Goal: Task Accomplishment & Management: Use online tool/utility

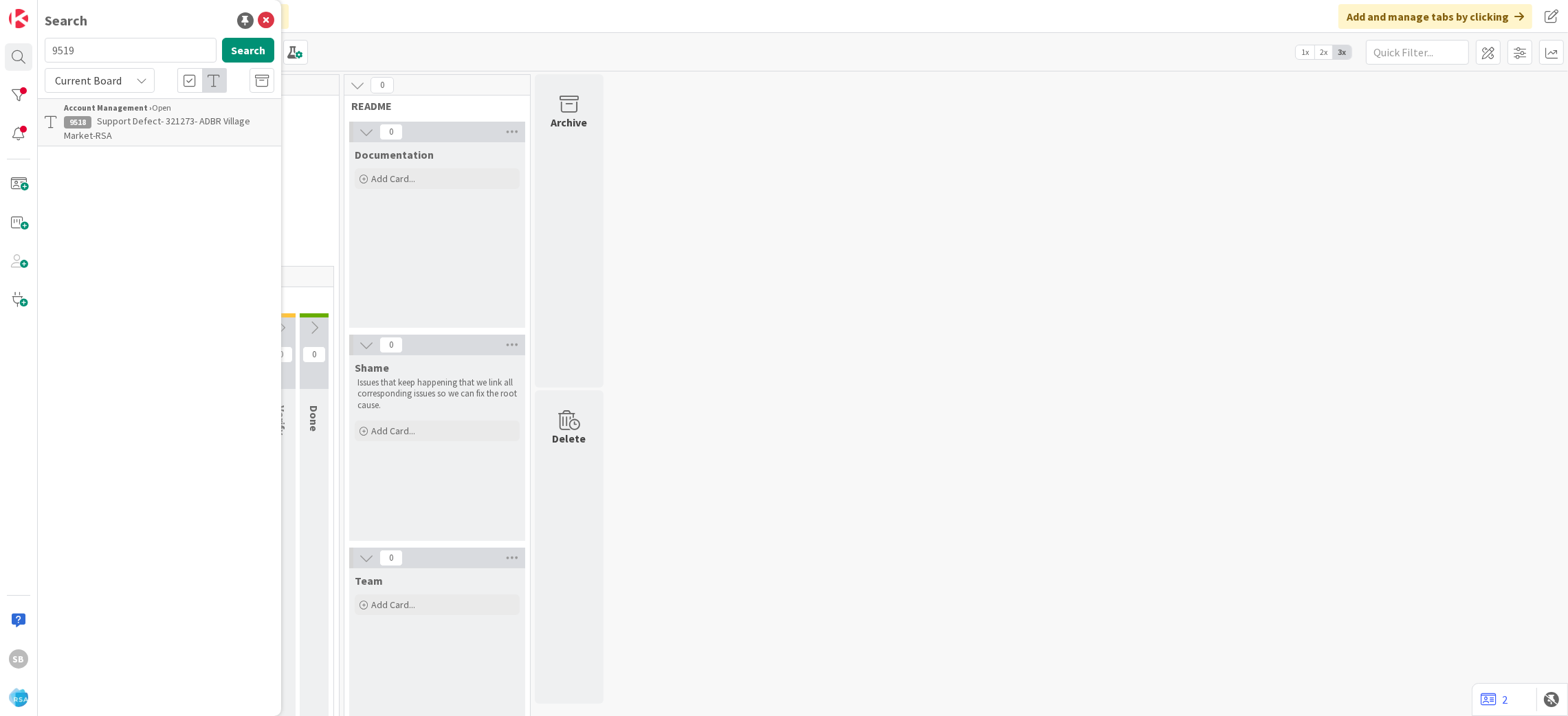
type input "9519"
click at [225, 114] on span "Support Maintenance - 321295- JTM PW-RSA" at bounding box center [162, 128] width 196 height 27
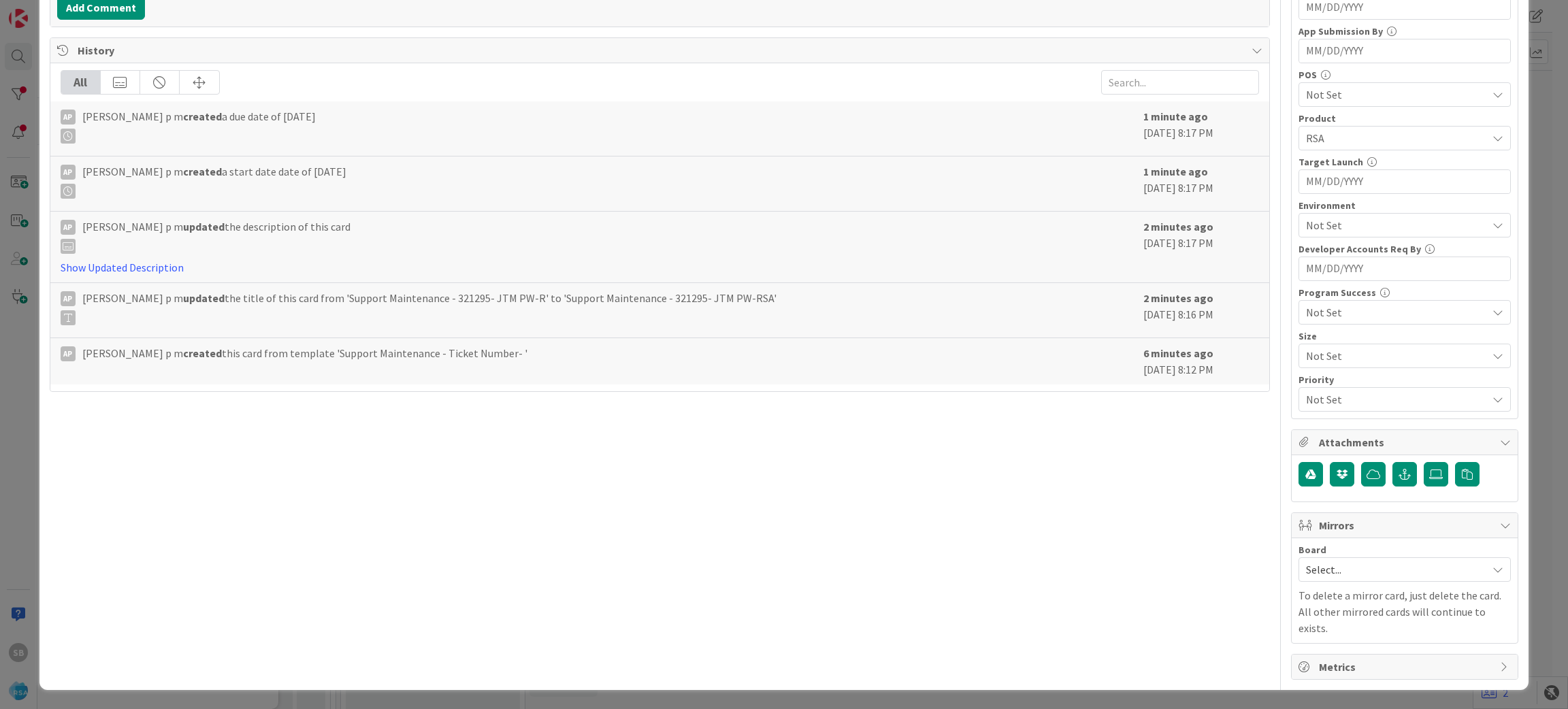
scroll to position [365, 0]
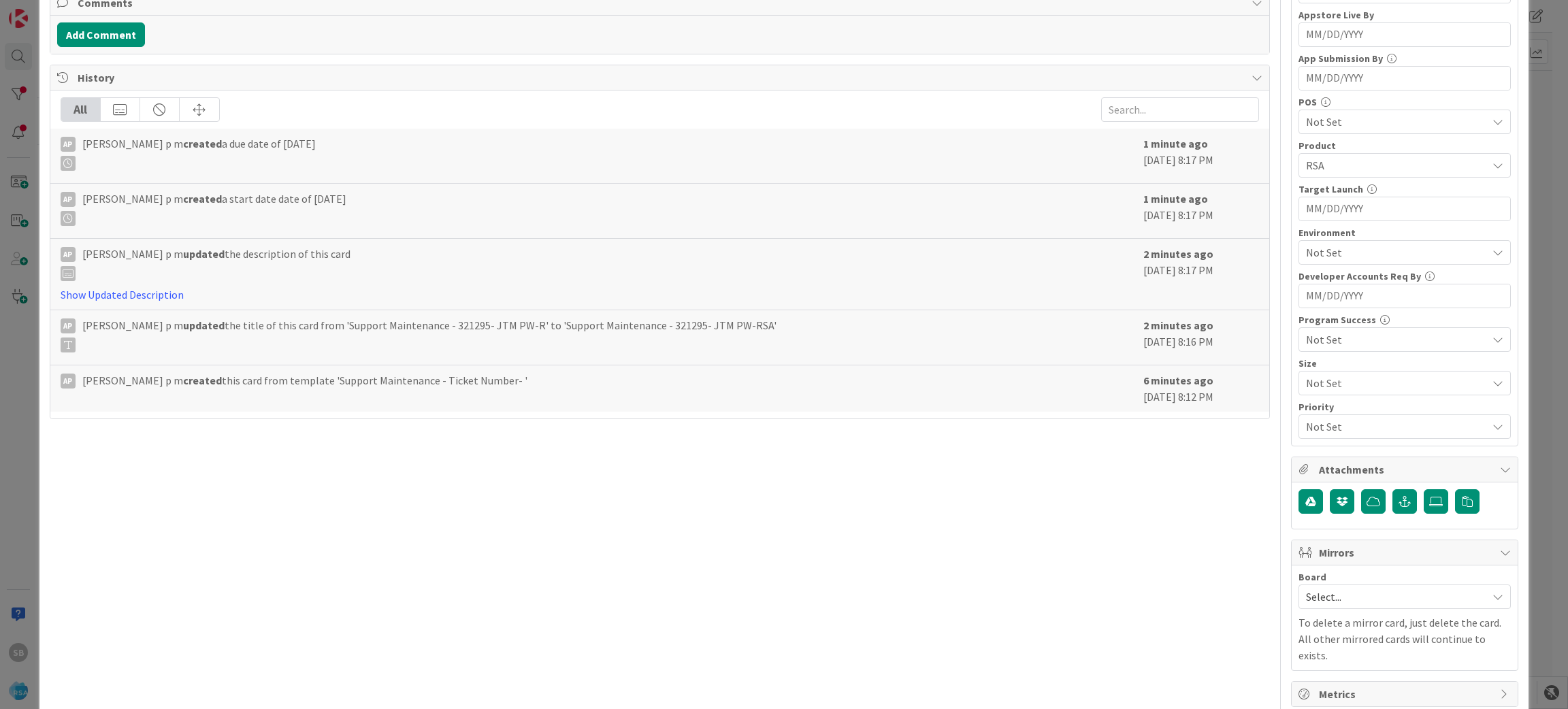
click at [1338, 596] on span "Select..." at bounding box center [1393, 596] width 174 height 19
click at [1333, 690] on span "Software Development" at bounding box center [1413, 685] width 180 height 20
click at [1333, 690] on span "Select Owner" at bounding box center [1351, 684] width 62 height 17
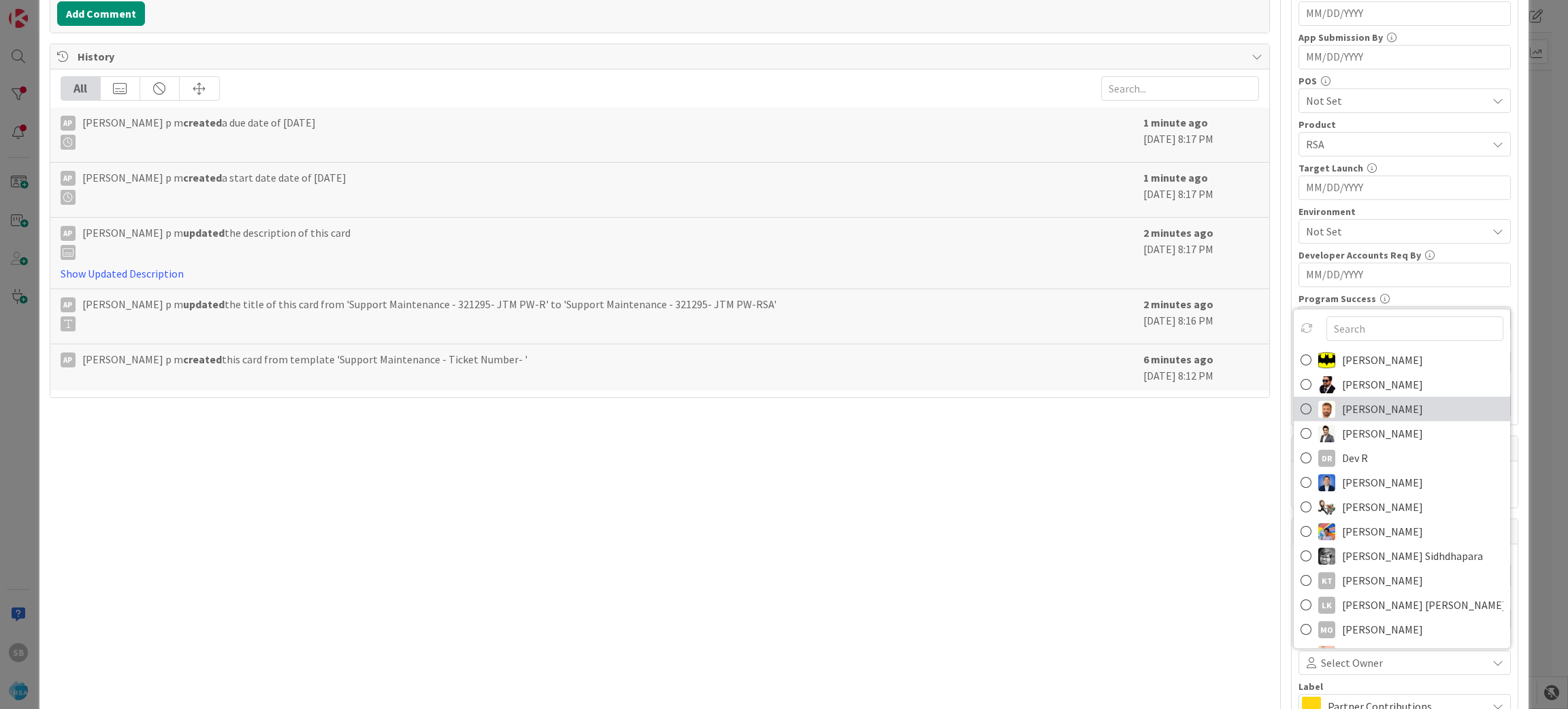
click at [1343, 418] on span "[PERSON_NAME]" at bounding box center [1382, 409] width 81 height 20
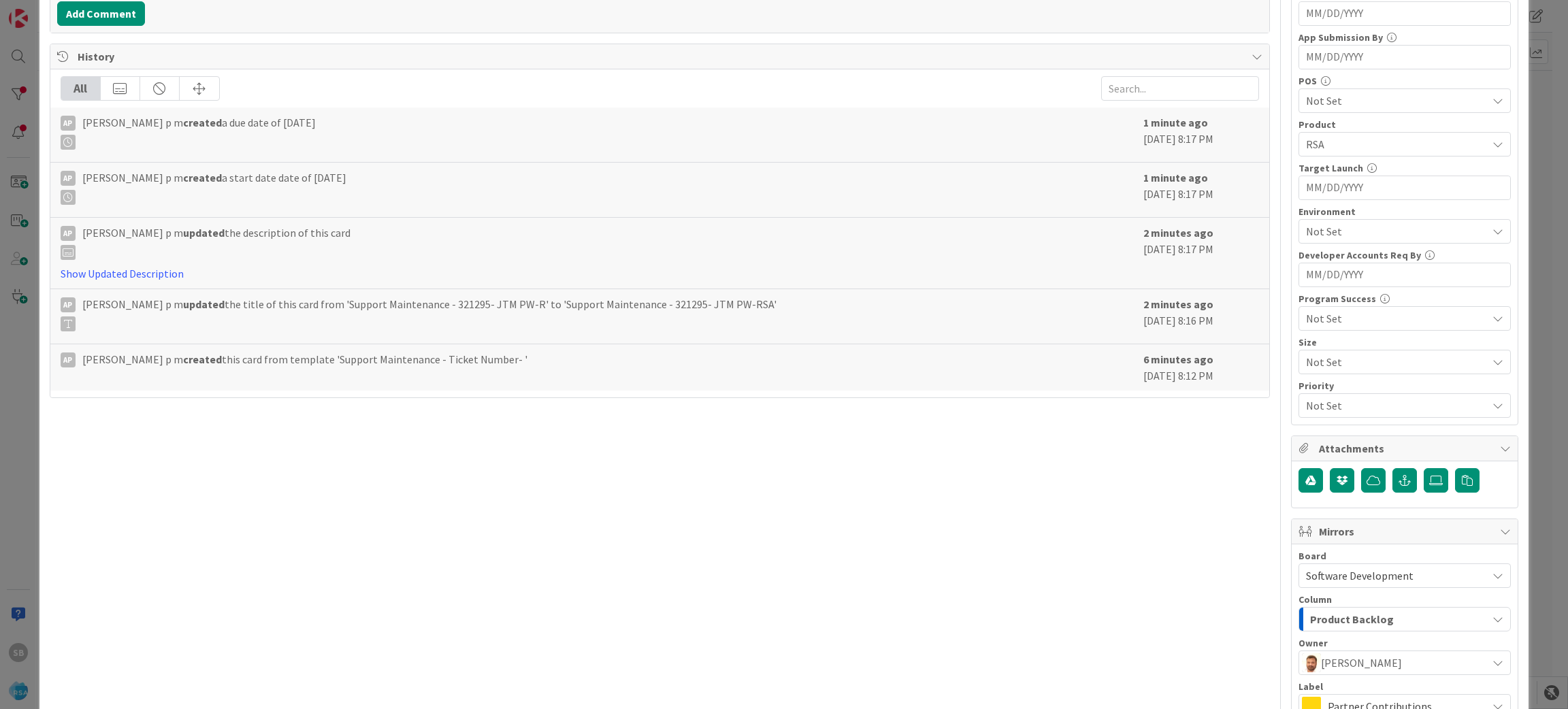
scroll to position [530, 0]
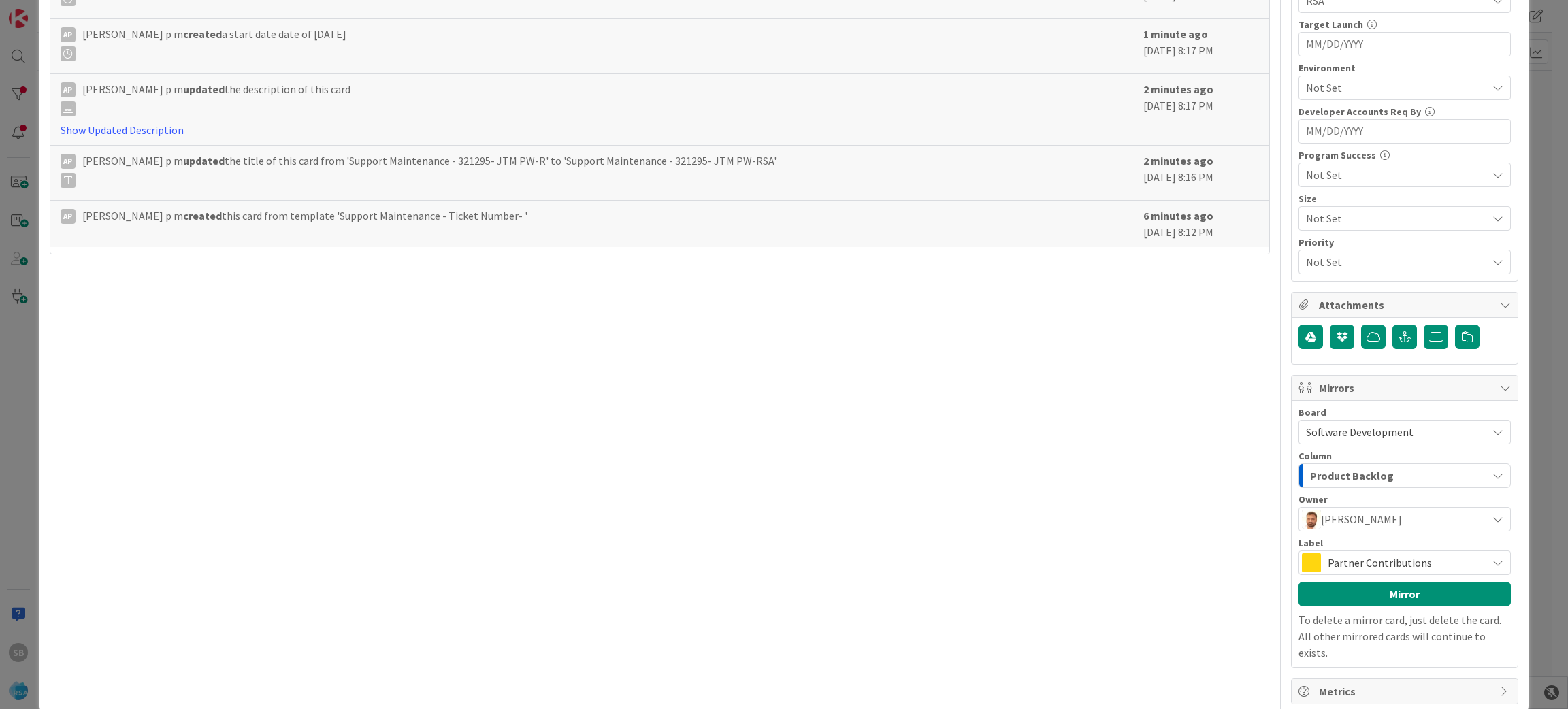
click at [1427, 551] on div "Label Partner Contributions" at bounding box center [1404, 557] width 212 height 37
click at [1391, 553] on div "Partner Contributions" at bounding box center [1404, 563] width 212 height 25
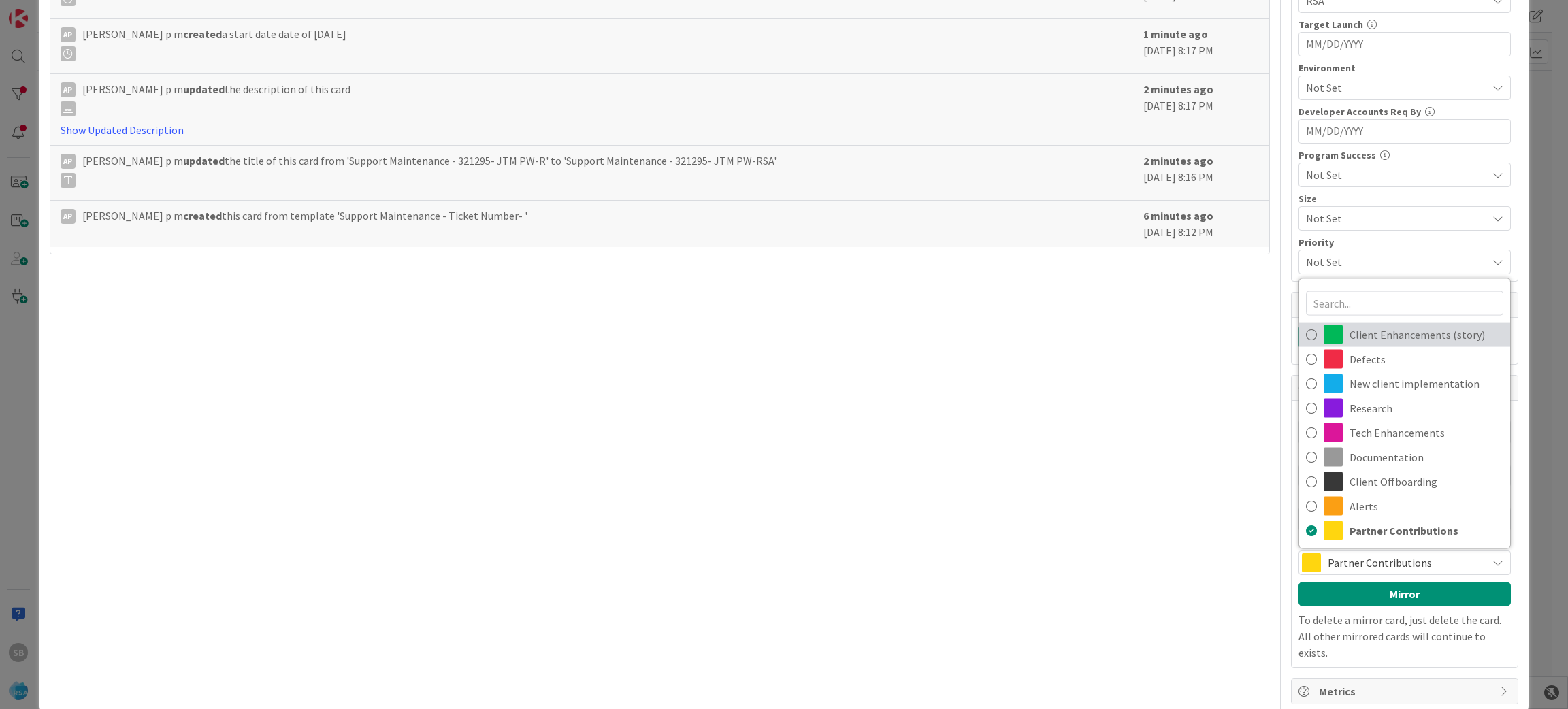
click at [1369, 328] on span "Client Enhancements (story)" at bounding box center [1426, 335] width 154 height 20
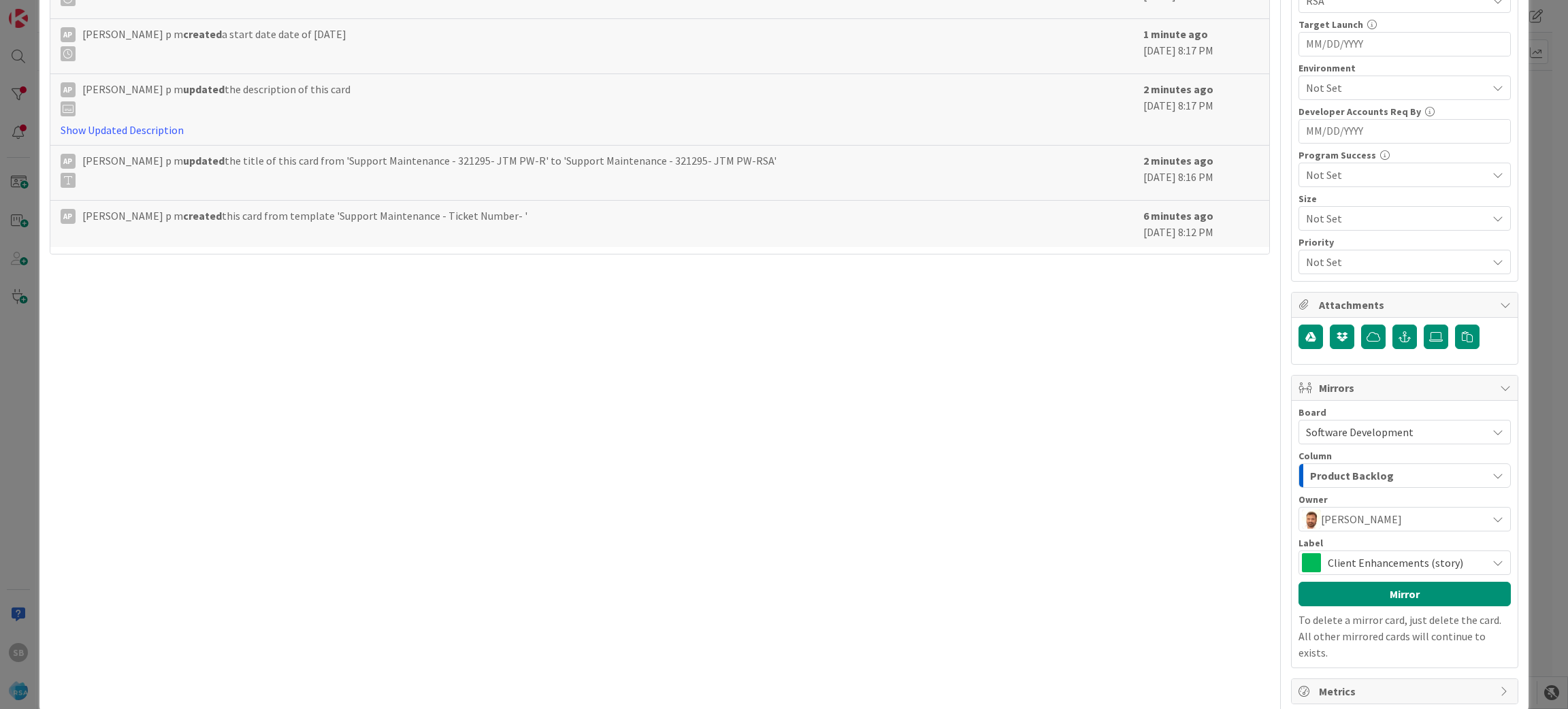
click at [1379, 610] on div "Board Software Development Account Management Software Development Column Produ…" at bounding box center [1404, 534] width 212 height 253
click at [1367, 579] on div "Board Software Development Account Management Software Development Column Produ…" at bounding box center [1404, 534] width 212 height 253
click at [1369, 595] on button "Mirror" at bounding box center [1404, 594] width 212 height 25
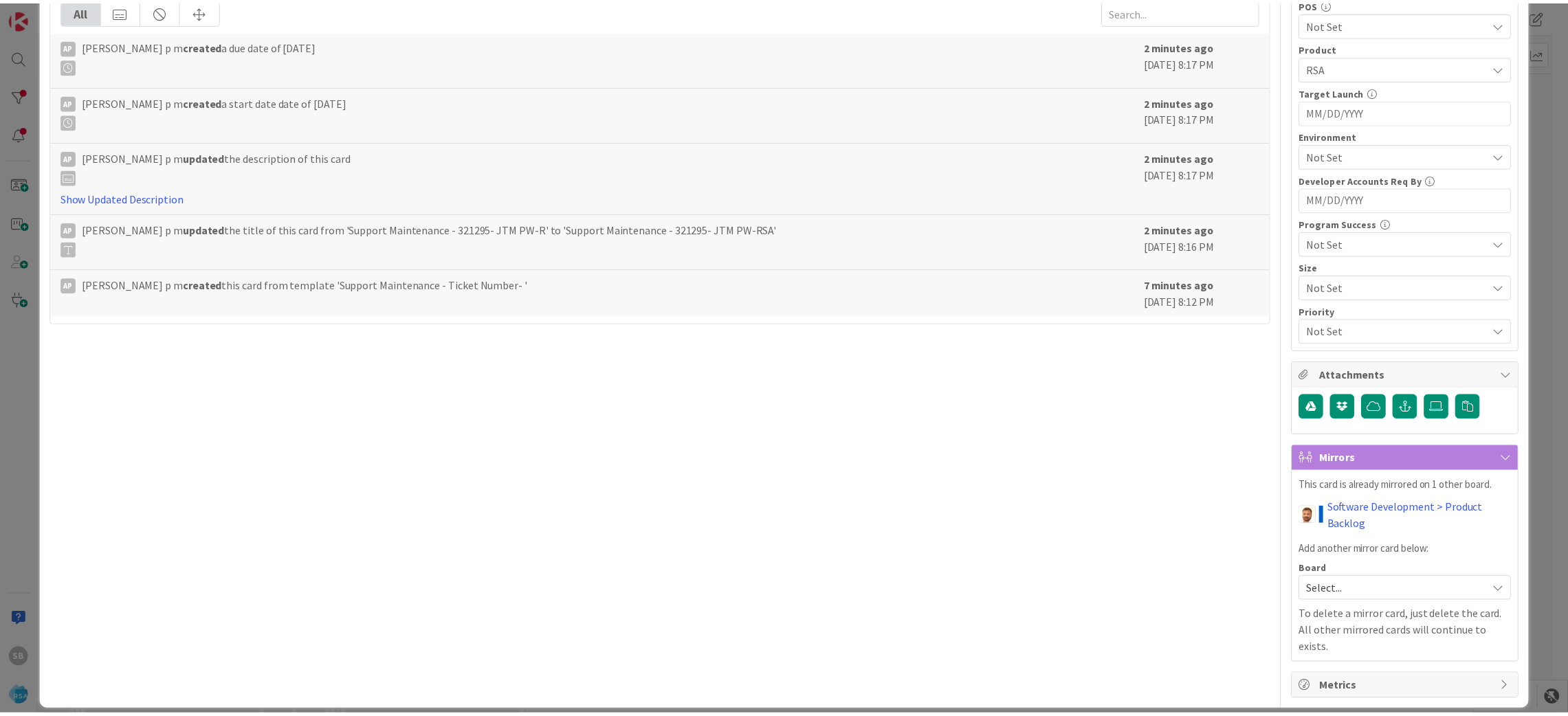
scroll to position [0, 0]
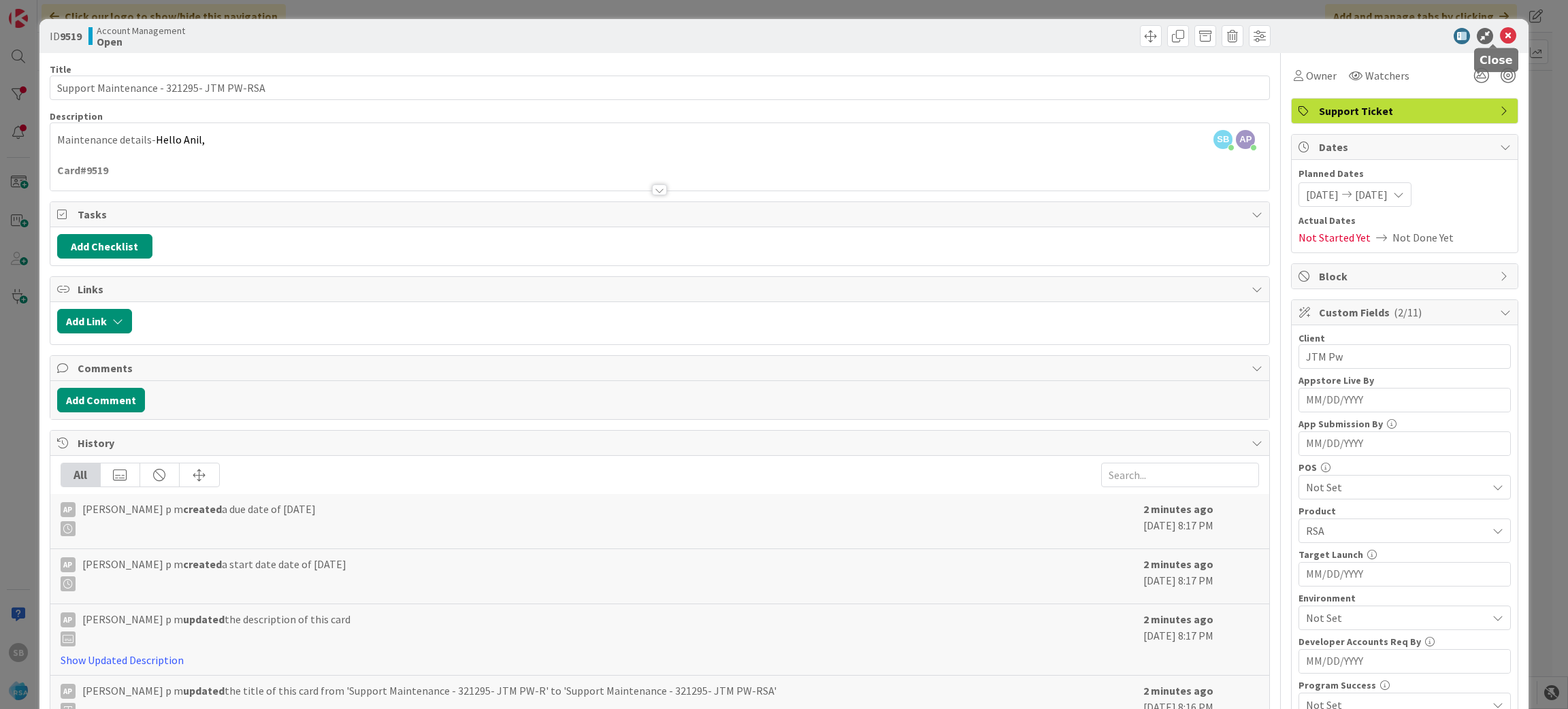
click at [1499, 39] on icon at bounding box center [1507, 36] width 17 height 17
